Goal: Check status: Check status

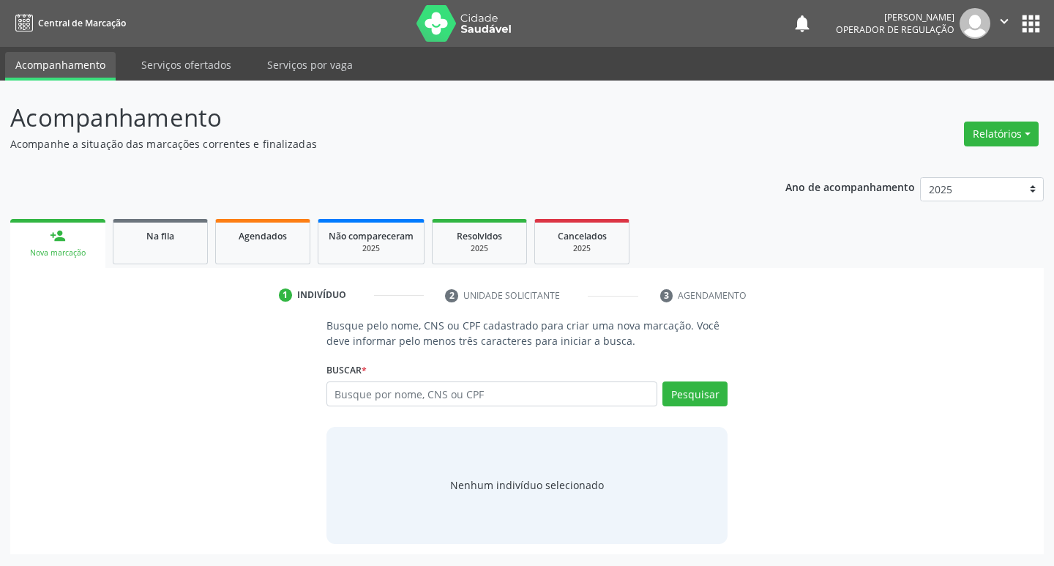
click at [538, 296] on li "2 Unidade solicitante" at bounding box center [541, 295] width 215 height 25
click at [1007, 20] on icon "" at bounding box center [1005, 21] width 16 height 16
click at [983, 89] on link "Sair" at bounding box center [967, 89] width 101 height 21
type input "702108766218292"
click at [697, 392] on button "Pesquisar" at bounding box center [695, 393] width 65 height 25
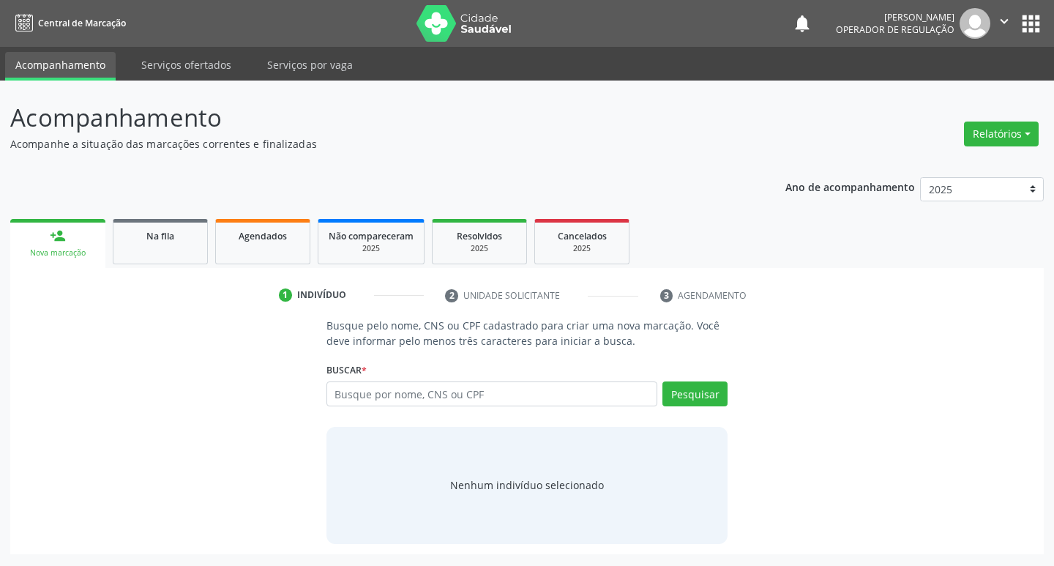
click at [567, 391] on input "text" at bounding box center [493, 393] width 332 height 25
type input "702108766218292"
click at [665, 387] on button "Pesquisar" at bounding box center [695, 393] width 65 height 25
click at [999, 26] on icon "" at bounding box center [1005, 21] width 16 height 16
click at [976, 83] on div "Acompanhamento Acompanhe a situação das marcações correntes e finalizadas Relat…" at bounding box center [527, 323] width 1054 height 485
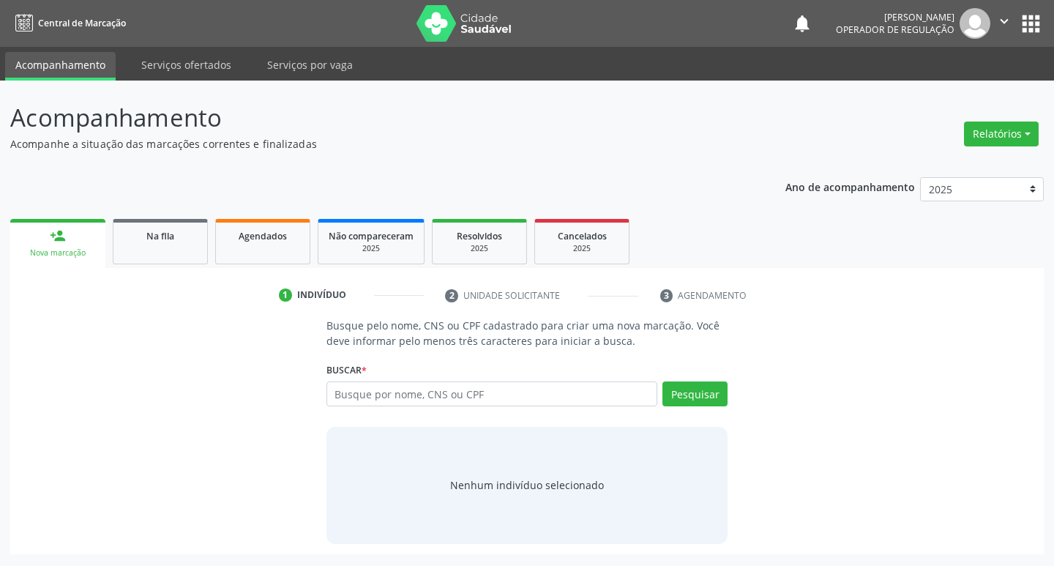
click at [370, 399] on input "text" at bounding box center [493, 393] width 332 height 25
type input "702108766218292"
click at [687, 384] on button "Pesquisar" at bounding box center [695, 393] width 65 height 25
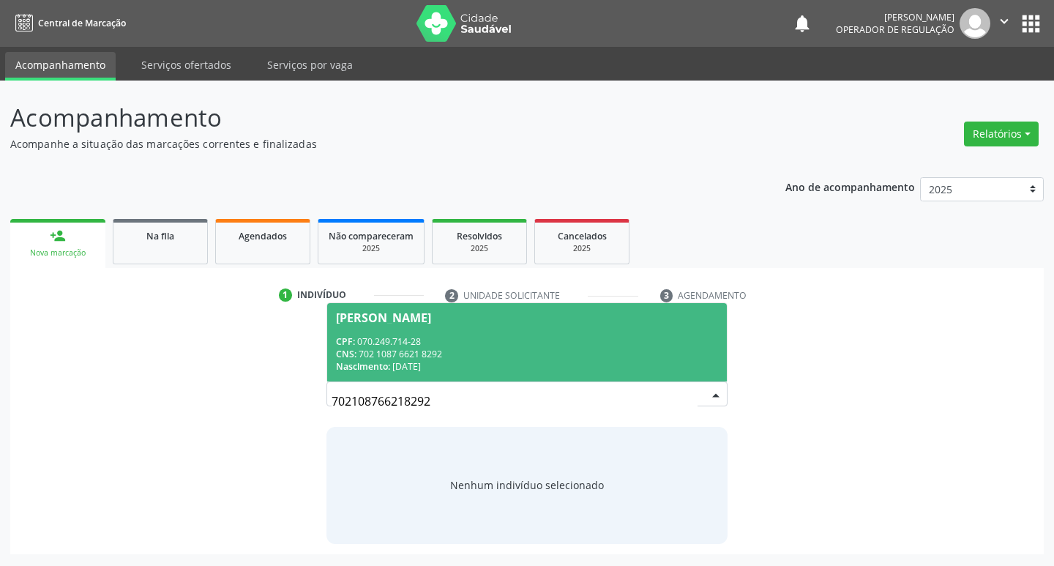
click at [499, 357] on div "CNS: 702 1087 6621 8292" at bounding box center [527, 354] width 383 height 12
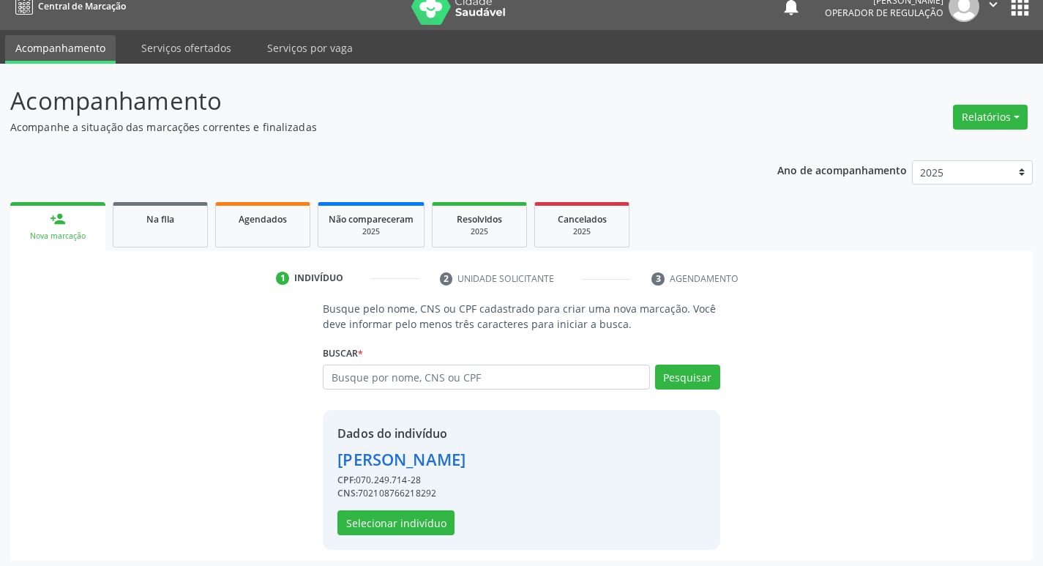
scroll to position [21, 0]
